Goal: Information Seeking & Learning: Check status

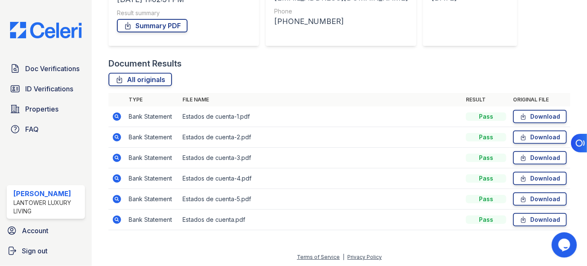
scroll to position [150, 0]
click at [142, 80] on link "All originals" at bounding box center [139, 78] width 63 height 13
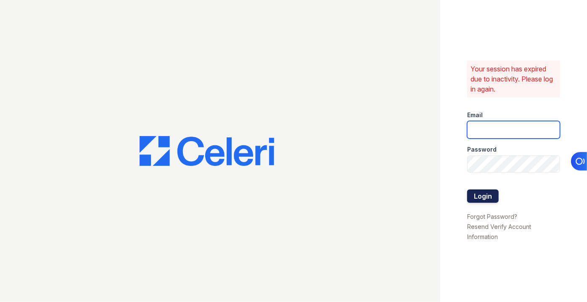
type input "pmateranorozco@lantowerliving.com"
click at [479, 199] on button "Login" at bounding box center [483, 196] width 32 height 13
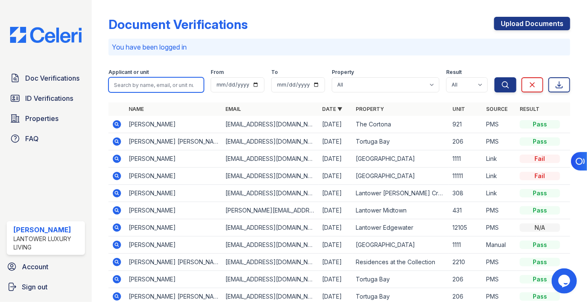
click at [135, 82] on input "search" at bounding box center [155, 84] width 95 height 15
paste input "[EMAIL_ADDRESS][DOMAIN_NAME]"
type input "[EMAIL_ADDRESS][DOMAIN_NAME]"
click at [494, 77] on button "Search" at bounding box center [505, 84] width 22 height 15
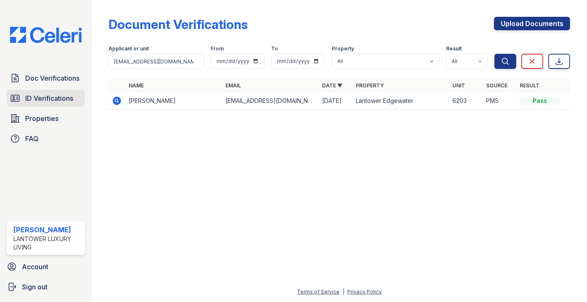
click at [42, 102] on span "ID Verifications" at bounding box center [49, 98] width 48 height 10
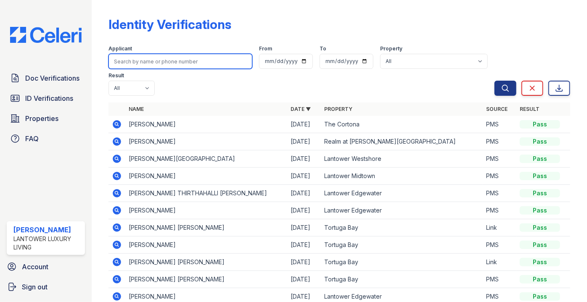
click at [140, 61] on input "search" at bounding box center [180, 61] width 144 height 15
paste input "[EMAIL_ADDRESS][DOMAIN_NAME]"
type input "[EMAIL_ADDRESS][DOMAIN_NAME]"
click at [494, 81] on button "Search" at bounding box center [505, 88] width 22 height 15
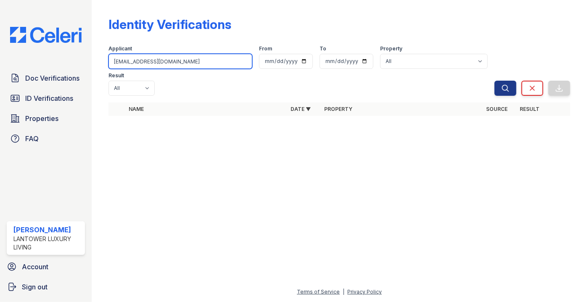
drag, startPoint x: 138, startPoint y: 58, endPoint x: 215, endPoint y: 67, distance: 77.4
click at [213, 67] on div "Applicant [EMAIL_ADDRESS][DOMAIN_NAME] From To Property All Lantower [PERSON_NA…" at bounding box center [301, 69] width 386 height 54
type input "Yannieilis"
click at [494, 81] on button "Search" at bounding box center [505, 88] width 22 height 15
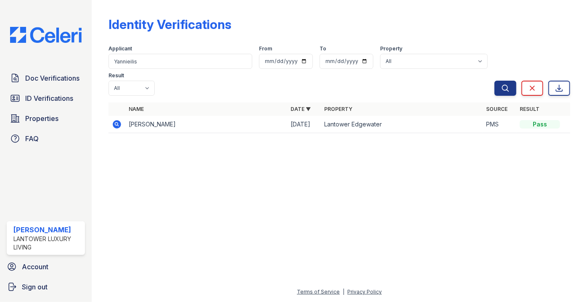
click at [114, 120] on icon at bounding box center [117, 124] width 8 height 8
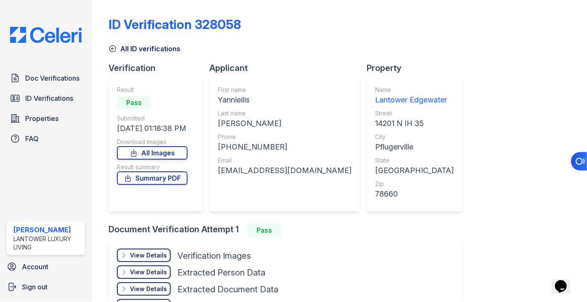
click at [430, 41] on div "All ID verifications" at bounding box center [339, 46] width 462 height 15
click at [41, 100] on span "ID Verifications" at bounding box center [49, 98] width 48 height 10
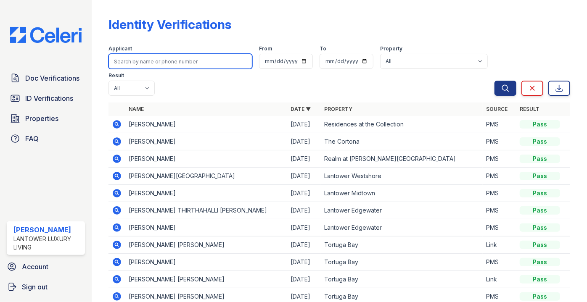
click at [156, 58] on input "search" at bounding box center [180, 61] width 144 height 15
click at [152, 57] on input "search" at bounding box center [180, 61] width 144 height 15
type input "sumayy"
click at [494, 81] on button "Search" at bounding box center [505, 88] width 22 height 15
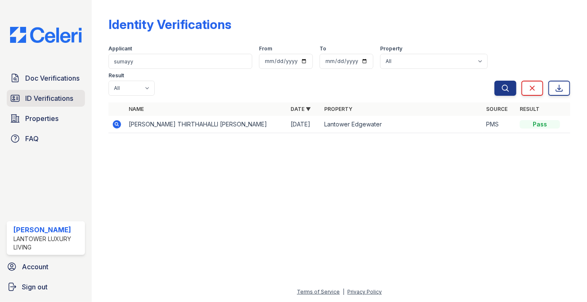
click at [50, 99] on span "ID Verifications" at bounding box center [49, 98] width 48 height 10
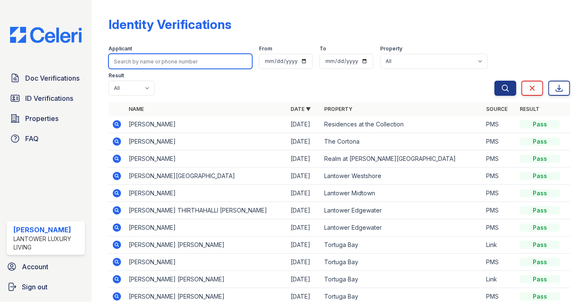
click at [140, 63] on input "search" at bounding box center [180, 61] width 144 height 15
type input "salman"
click at [494, 81] on button "Search" at bounding box center [505, 88] width 22 height 15
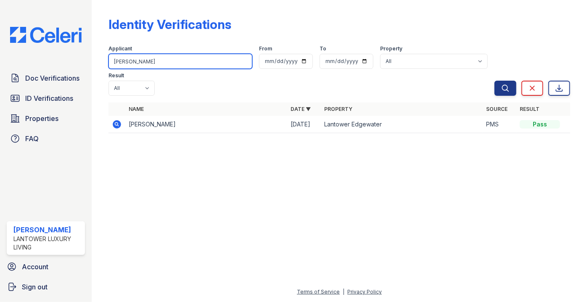
drag, startPoint x: 142, startPoint y: 56, endPoint x: 87, endPoint y: 51, distance: 55.7
click at [87, 51] on div "Doc Verifications ID Verifications Properties FAQ Paola Materan Orozco Lantower…" at bounding box center [293, 151] width 587 height 302
type input "ASMAA"
click at [494, 81] on button "Search" at bounding box center [505, 88] width 22 height 15
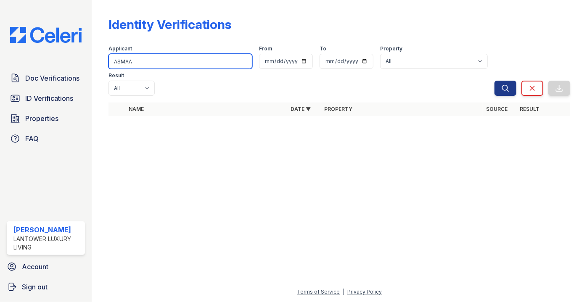
drag, startPoint x: 152, startPoint y: 60, endPoint x: 105, endPoint y: 65, distance: 47.8
click at [105, 65] on div "Identity Verifications Filter Applicant ASMAA From To Property All Lantower Amb…" at bounding box center [339, 69] width 468 height 138
paste input "bderrahim"
type input "Abderrahim"
click at [494, 81] on button "Search" at bounding box center [505, 88] width 22 height 15
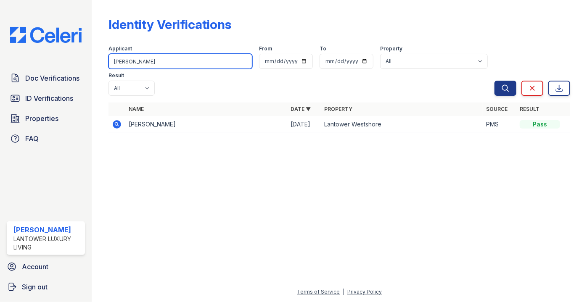
drag, startPoint x: 109, startPoint y: 64, endPoint x: 100, endPoint y: 61, distance: 8.9
click at [98, 65] on div "Identity Verifications Filter Applicant Abderrahim From To Property All Lantowe…" at bounding box center [339, 151] width 495 height 302
type input "LISBEY"
click at [494, 81] on button "Search" at bounding box center [505, 88] width 22 height 15
drag, startPoint x: 132, startPoint y: 61, endPoint x: 88, endPoint y: 56, distance: 44.4
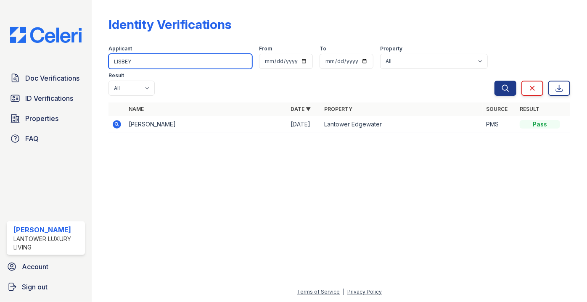
click at [90, 58] on div "Doc Verifications ID Verifications Properties FAQ Paola Materan Orozco Lantower…" at bounding box center [293, 151] width 587 height 302
type input "JENS"
click at [494, 81] on button "Search" at bounding box center [505, 88] width 22 height 15
